Goal: Check status: Check status

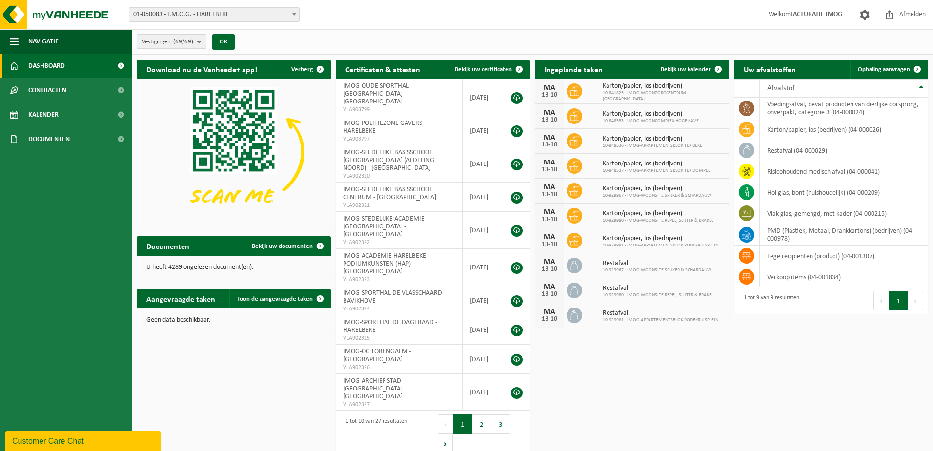
click at [200, 41] on b "submit" at bounding box center [201, 42] width 9 height 14
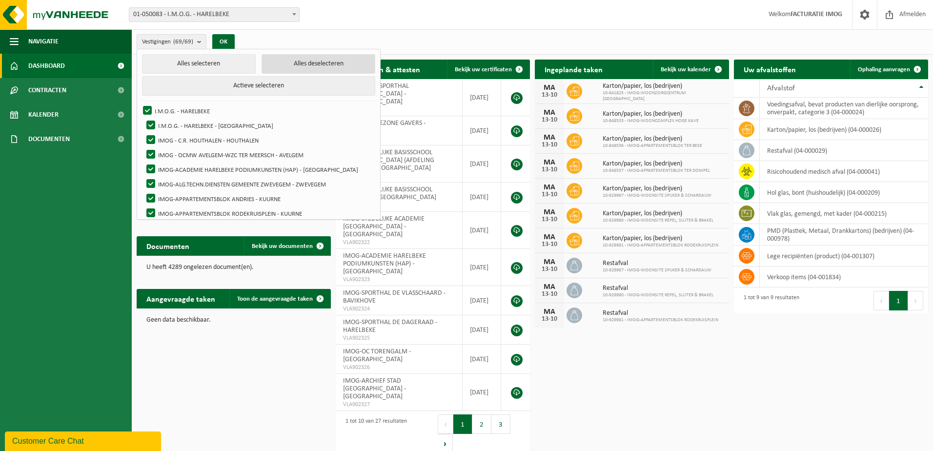
click at [302, 68] on button "Alles deselecteren" at bounding box center [319, 64] width 114 height 20
checkbox input "false"
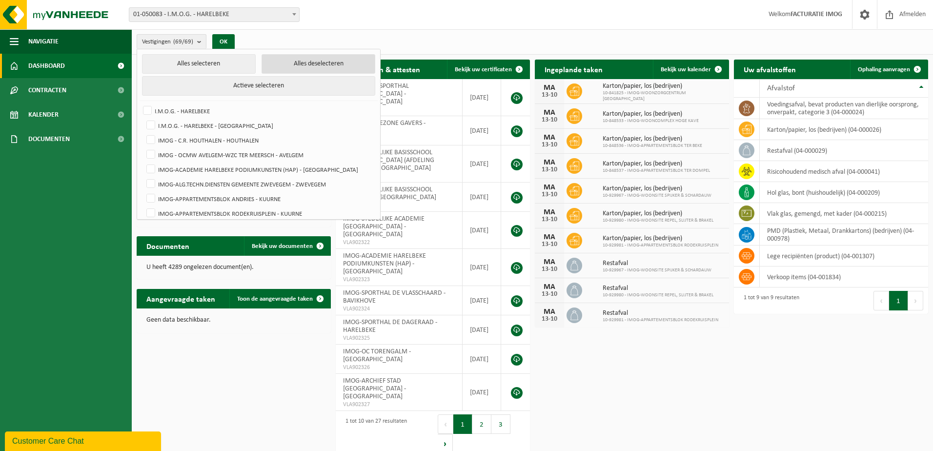
checkbox input "false"
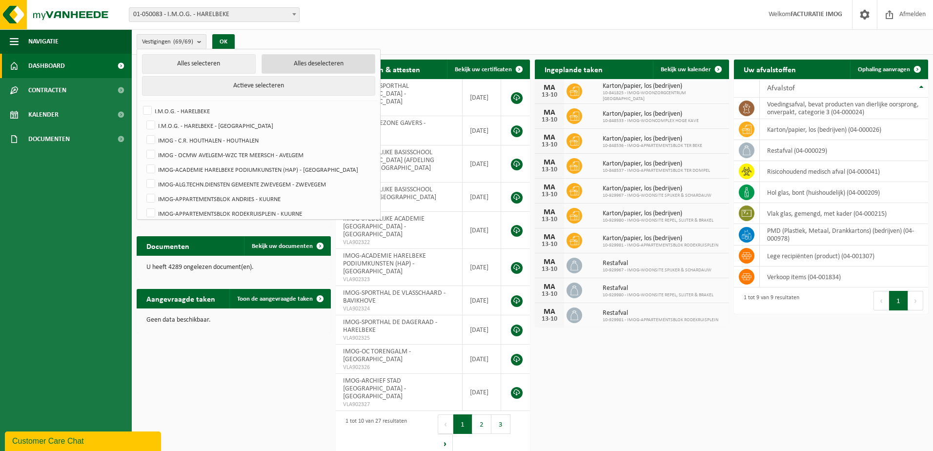
checkbox input "false"
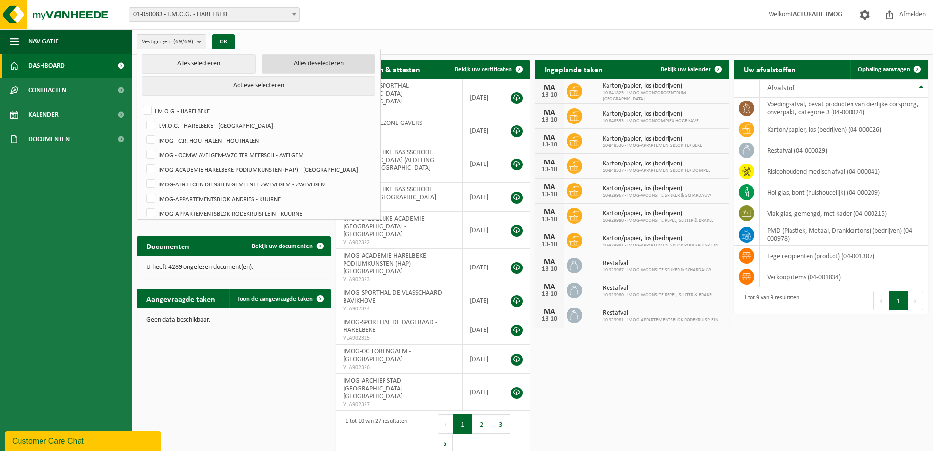
checkbox input "false"
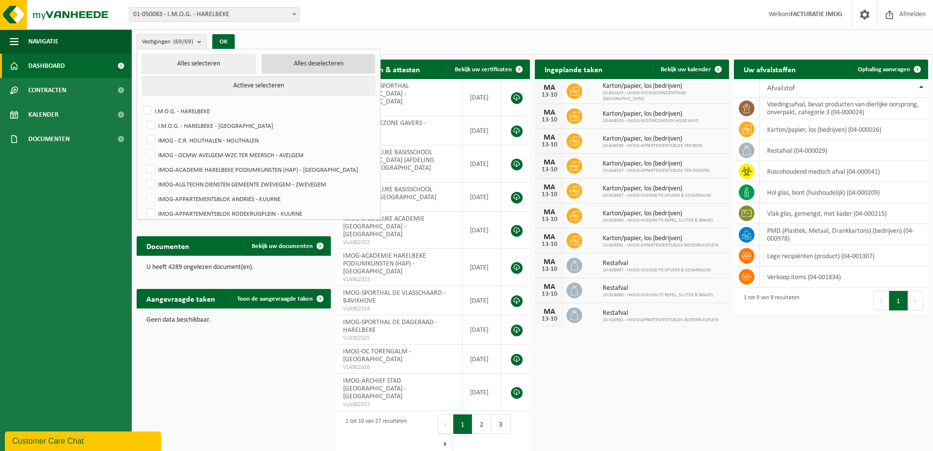
checkbox input "false"
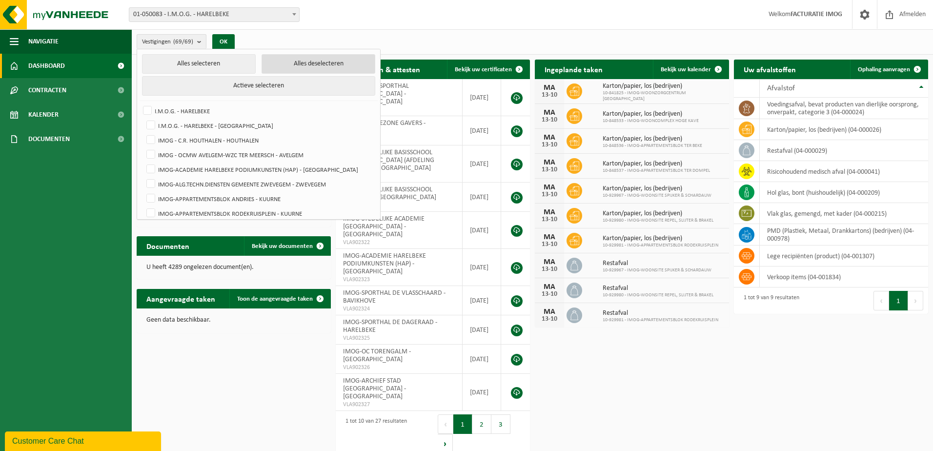
checkbox input "false"
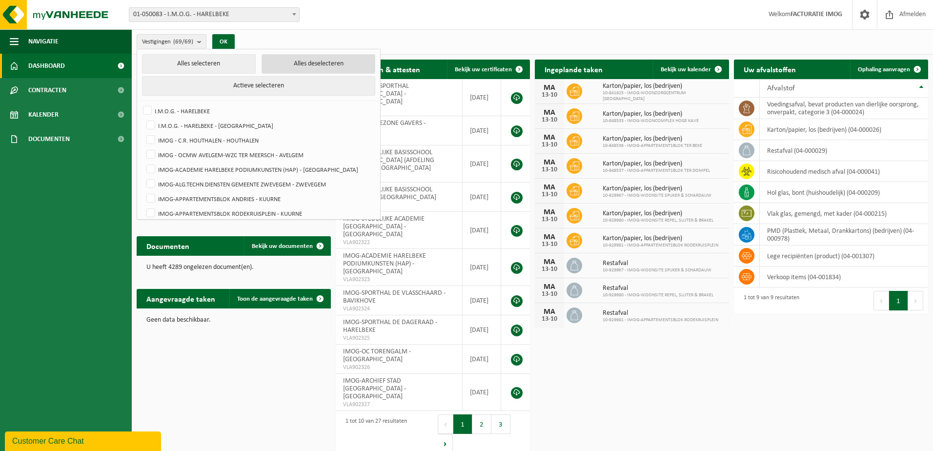
checkbox input "false"
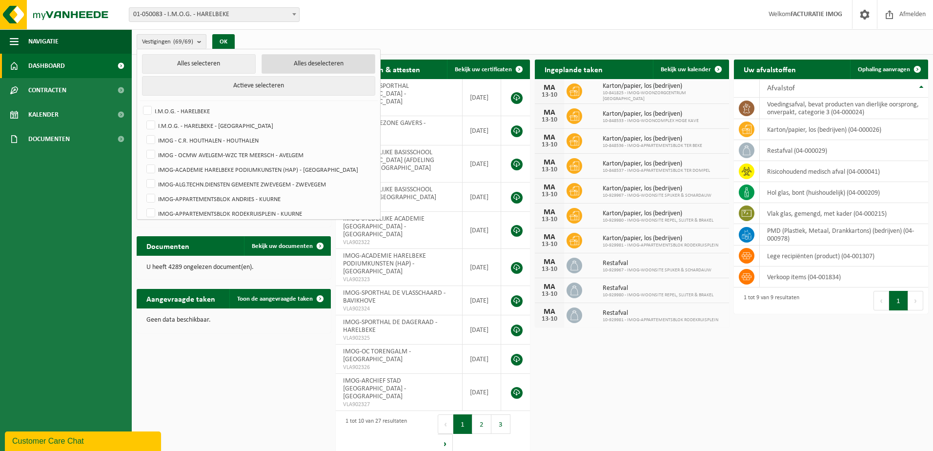
checkbox input "false"
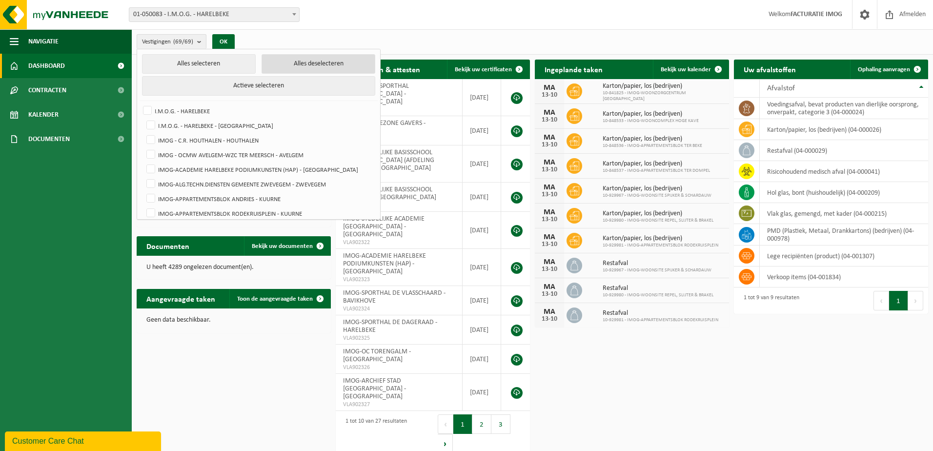
checkbox input "false"
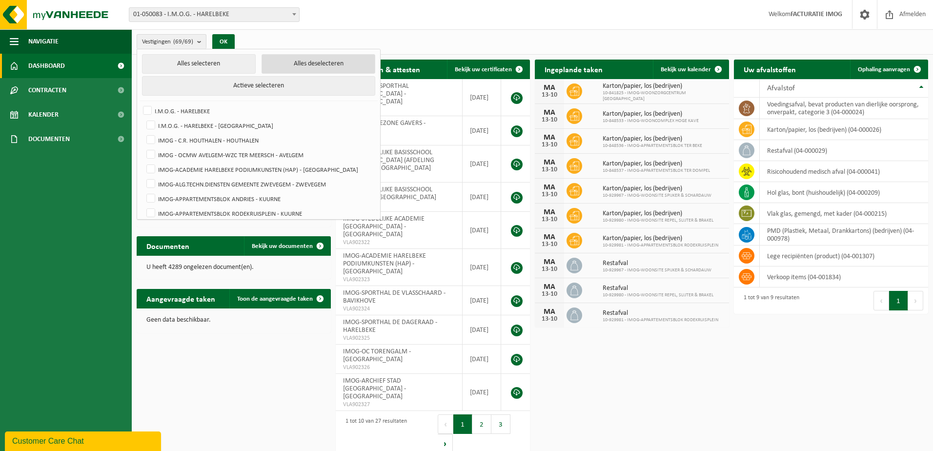
checkbox input "false"
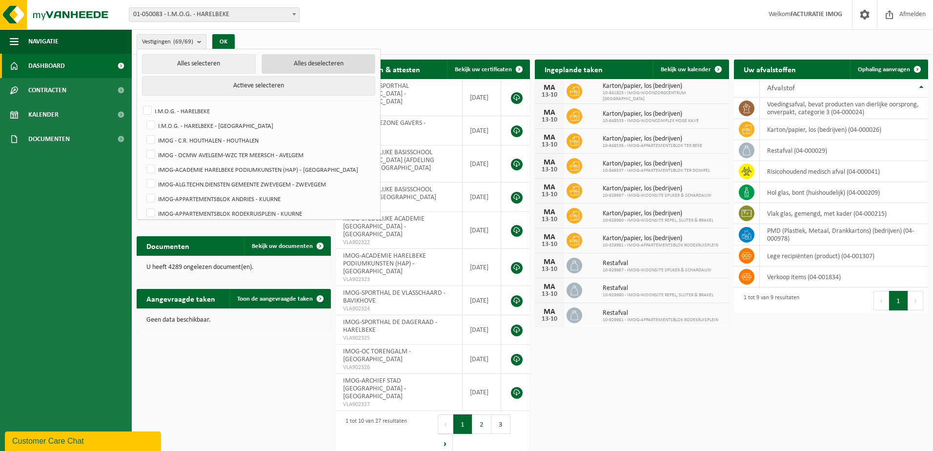
checkbox input "false"
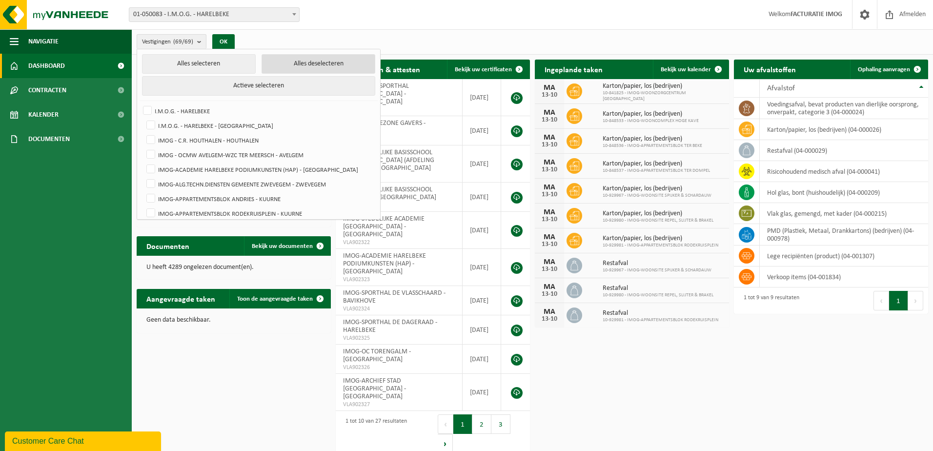
checkbox input "false"
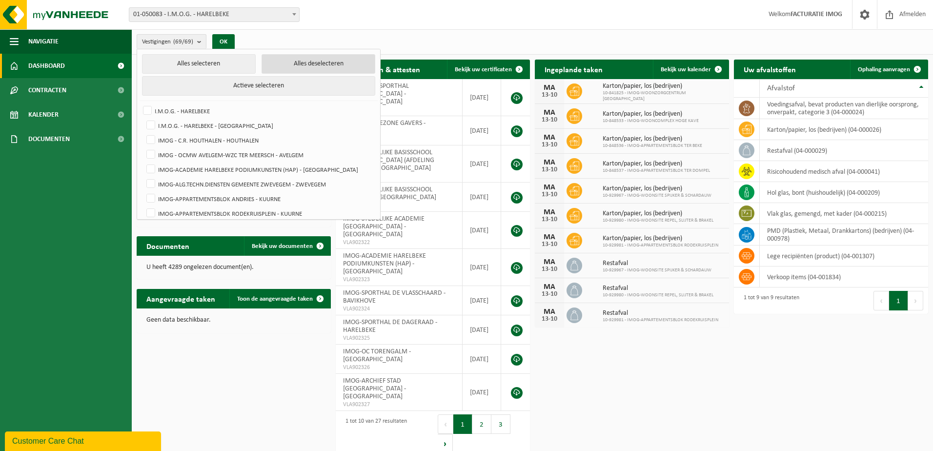
checkbox input "false"
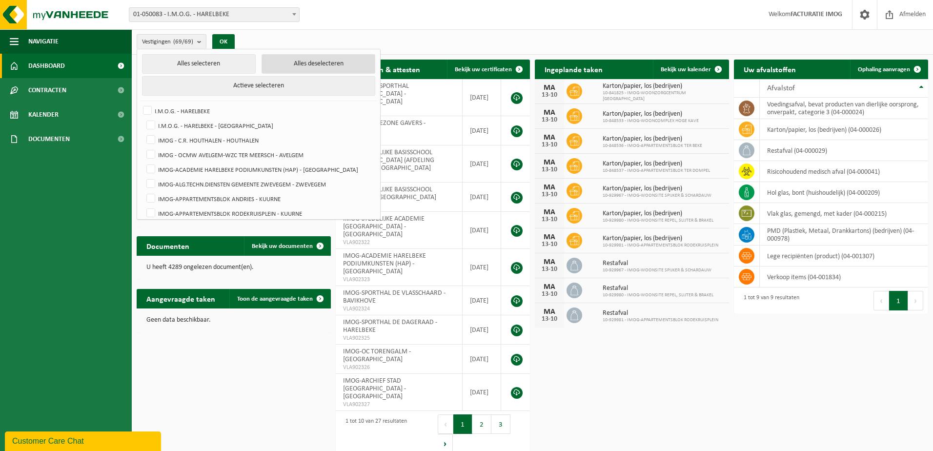
checkbox input "false"
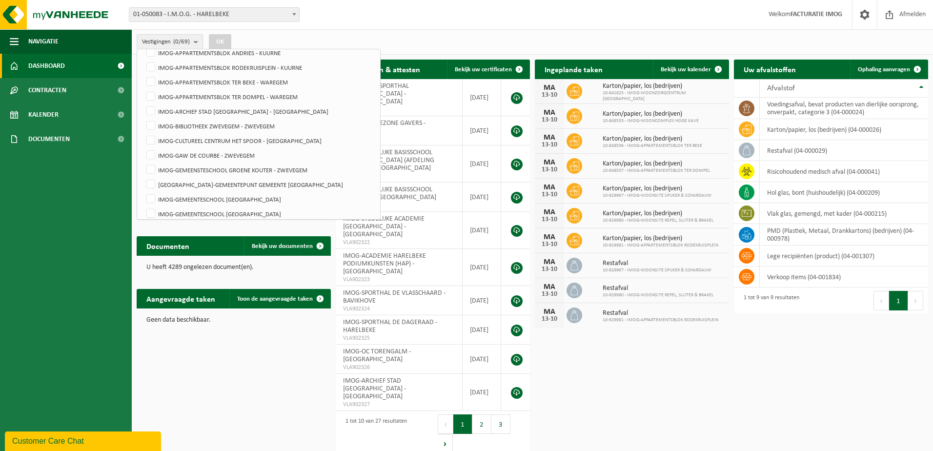
scroll to position [146, 0]
click at [154, 141] on label "IMOG-CULTUREEL CENTRUM HET SPOOR - [GEOGRAPHIC_DATA]" at bounding box center [260, 140] width 230 height 15
click at [143, 133] on input "IMOG-CULTUREEL CENTRUM HET SPOOR - [GEOGRAPHIC_DATA]" at bounding box center [143, 132] width 0 height 0
checkbox input "true"
click at [222, 41] on button "OK" at bounding box center [220, 42] width 22 height 16
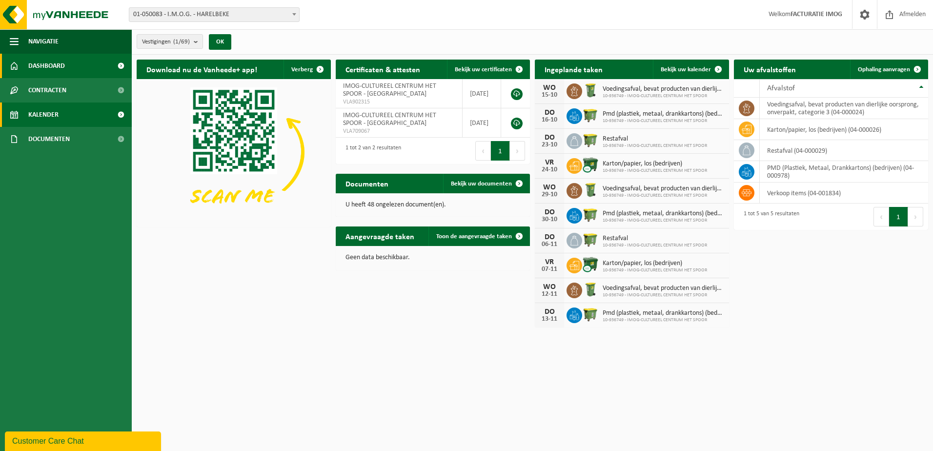
click at [68, 113] on link "Kalender" at bounding box center [66, 115] width 132 height 24
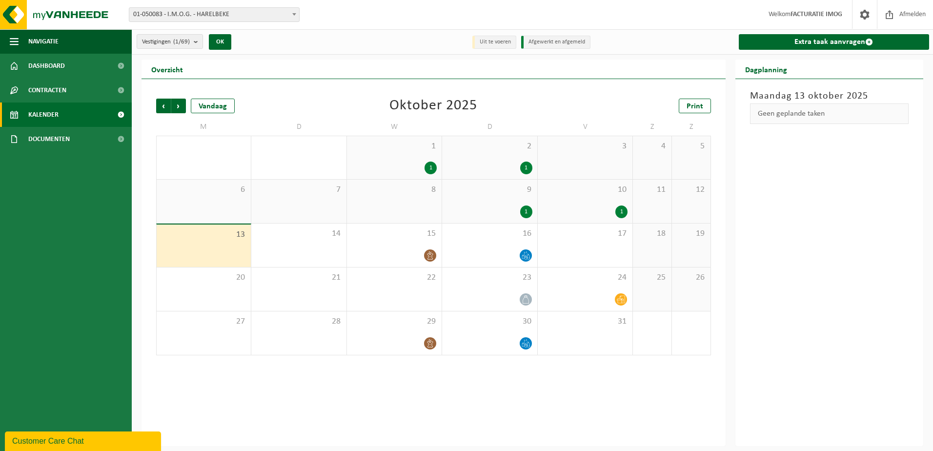
click at [413, 162] on div "1" at bounding box center [394, 168] width 85 height 13
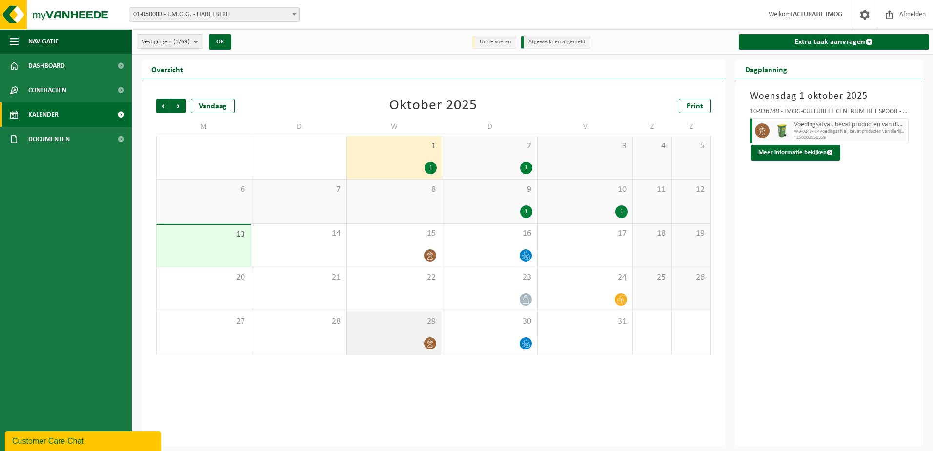
click at [405, 329] on div "29" at bounding box center [394, 332] width 95 height 43
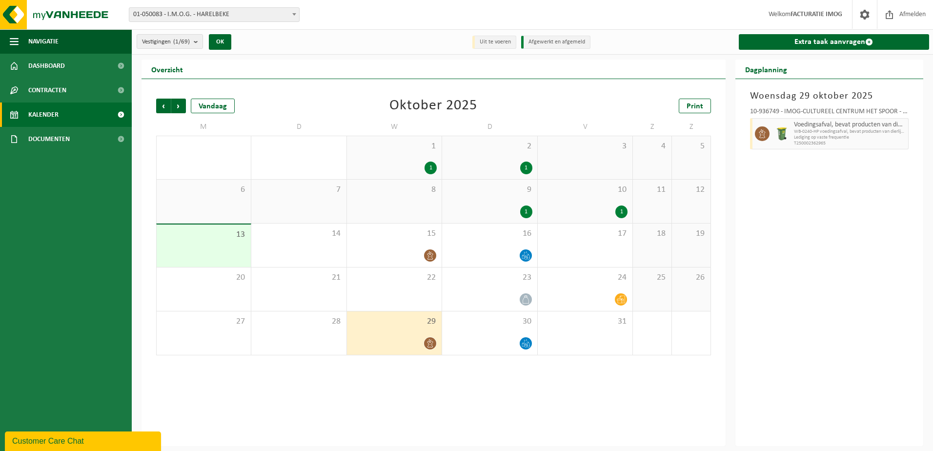
click at [385, 168] on div "1" at bounding box center [394, 168] width 85 height 13
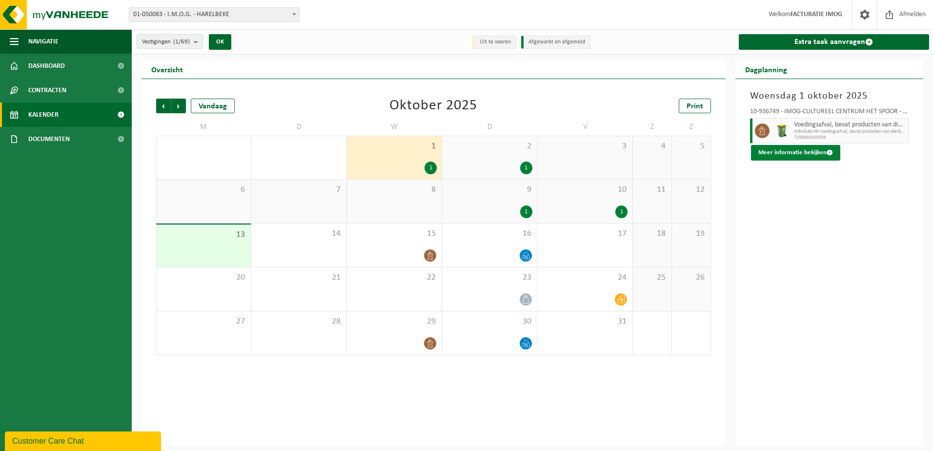
click at [790, 151] on button "Meer informatie bekijken" at bounding box center [795, 153] width 89 height 16
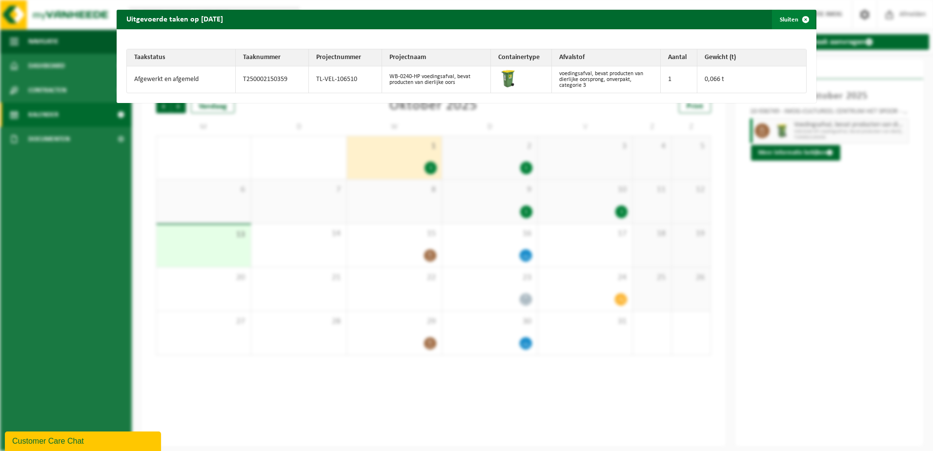
click at [787, 18] on button "Sluiten" at bounding box center [793, 20] width 43 height 20
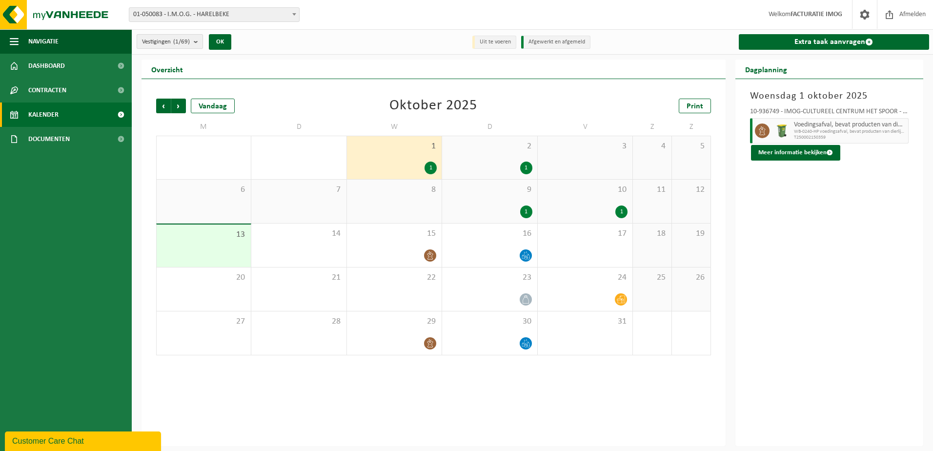
click at [199, 45] on b "submit" at bounding box center [198, 42] width 9 height 14
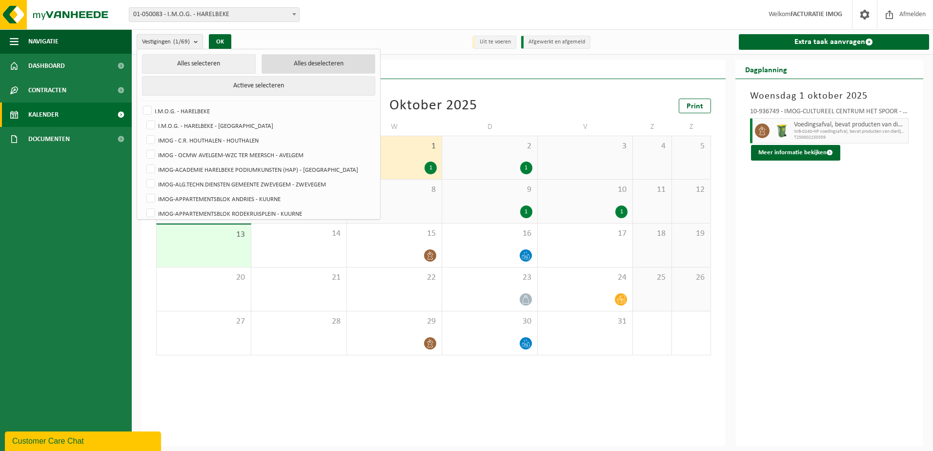
click at [291, 65] on button "Alles deselecteren" at bounding box center [319, 64] width 114 height 20
checkbox input "false"
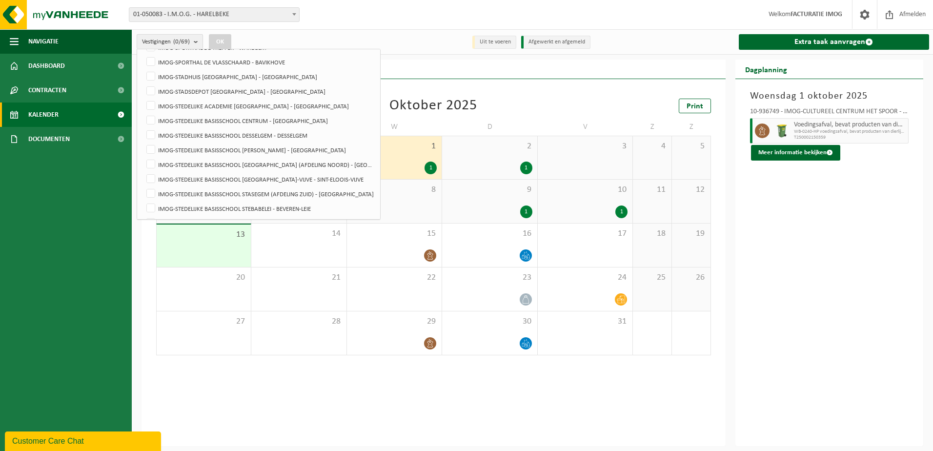
scroll to position [703, 0]
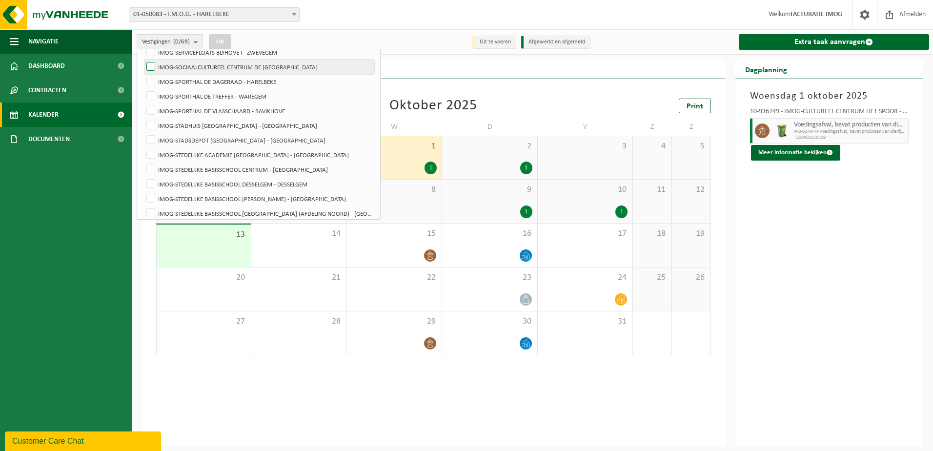
click at [148, 66] on label "IMOG-SOCIAALCULTUREEL CENTRUM DE [GEOGRAPHIC_DATA]" at bounding box center [260, 67] width 230 height 15
click at [143, 60] on input "IMOG-SOCIAALCULTUREEL CENTRUM DE [GEOGRAPHIC_DATA]" at bounding box center [143, 59] width 0 height 0
checkbox input "true"
click at [223, 41] on button "OK" at bounding box center [220, 42] width 22 height 16
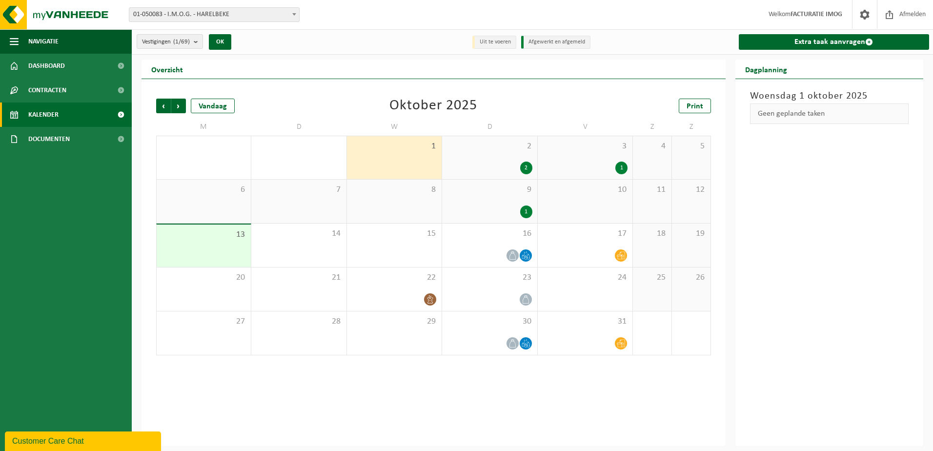
click at [477, 197] on div "9 1" at bounding box center [489, 201] width 95 height 43
